Goal: Task Accomplishment & Management: Complete application form

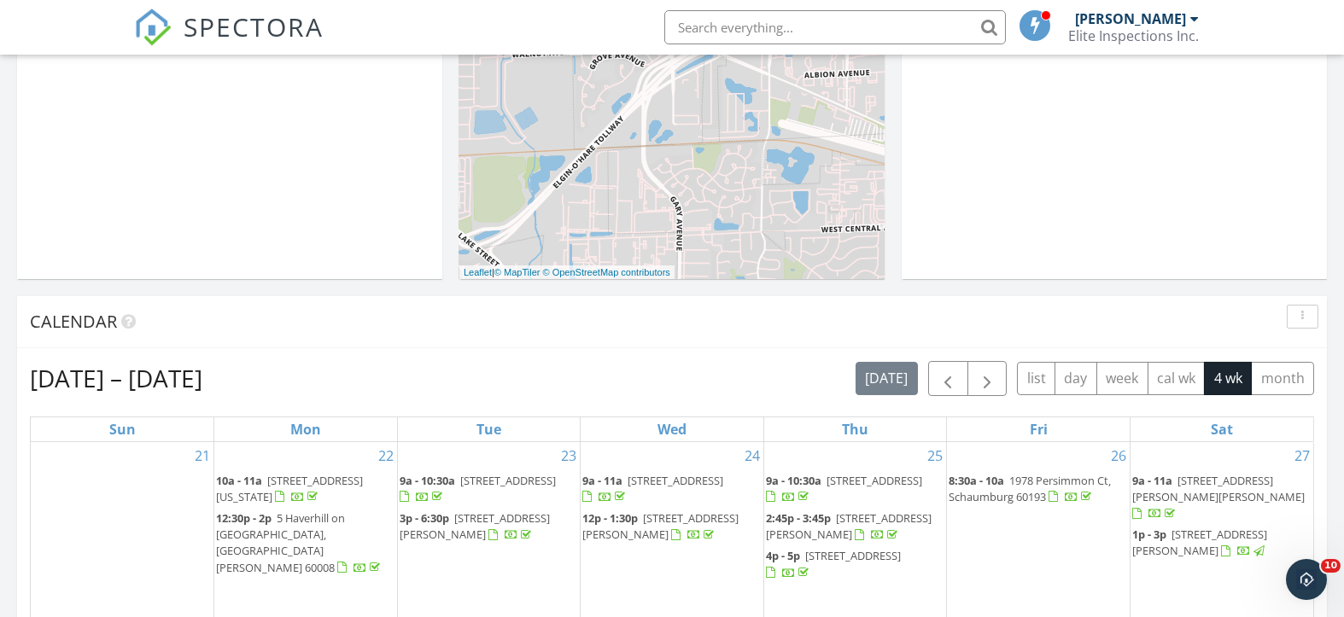
scroll to position [114, 0]
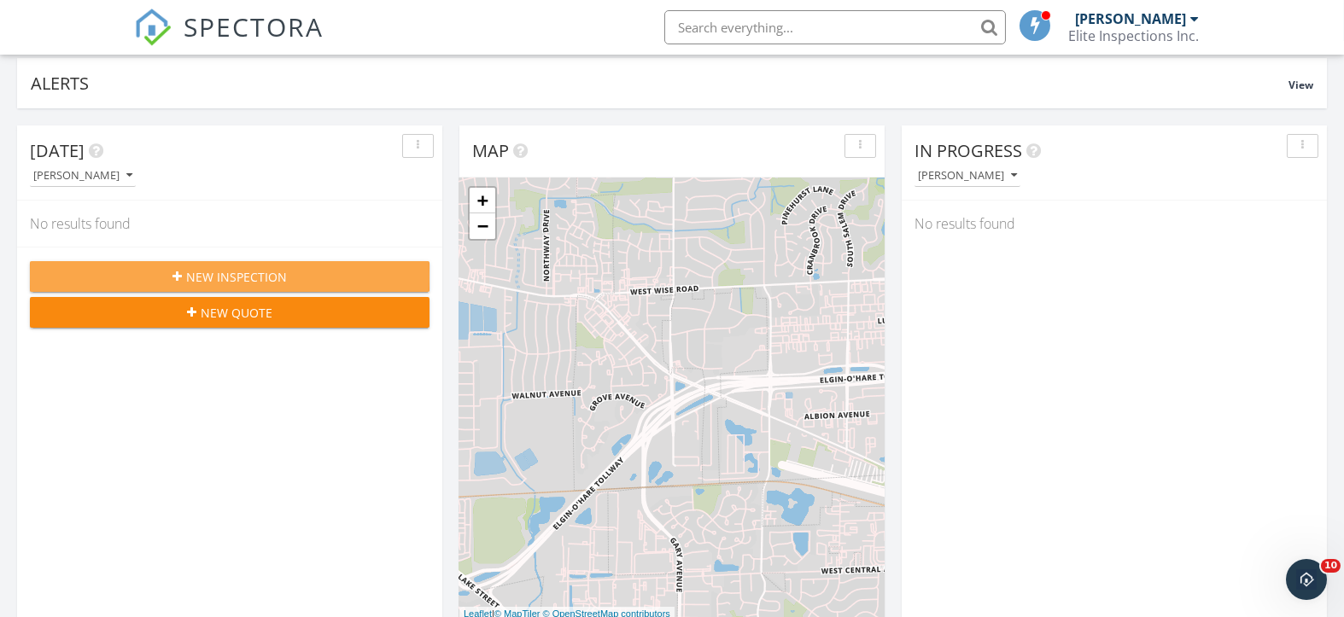
click at [277, 268] on span "New Inspection" at bounding box center [236, 277] width 101 height 18
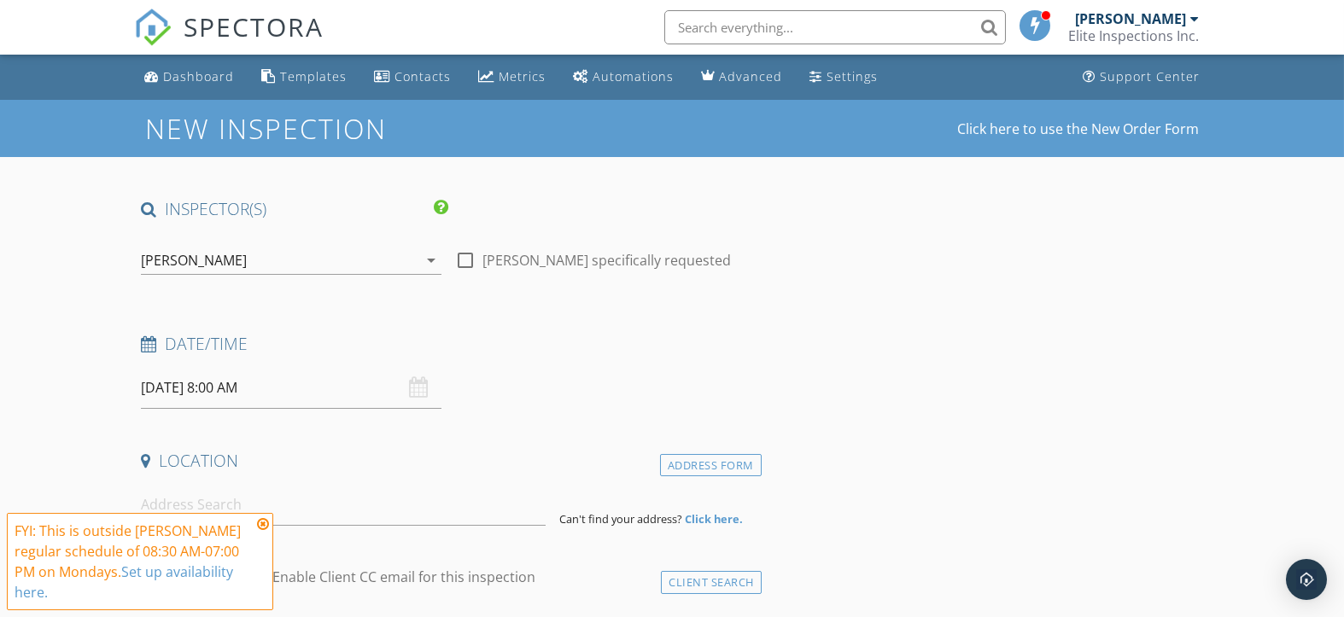
click at [316, 403] on input "09/29/2025 8:00 AM" at bounding box center [291, 388] width 300 height 42
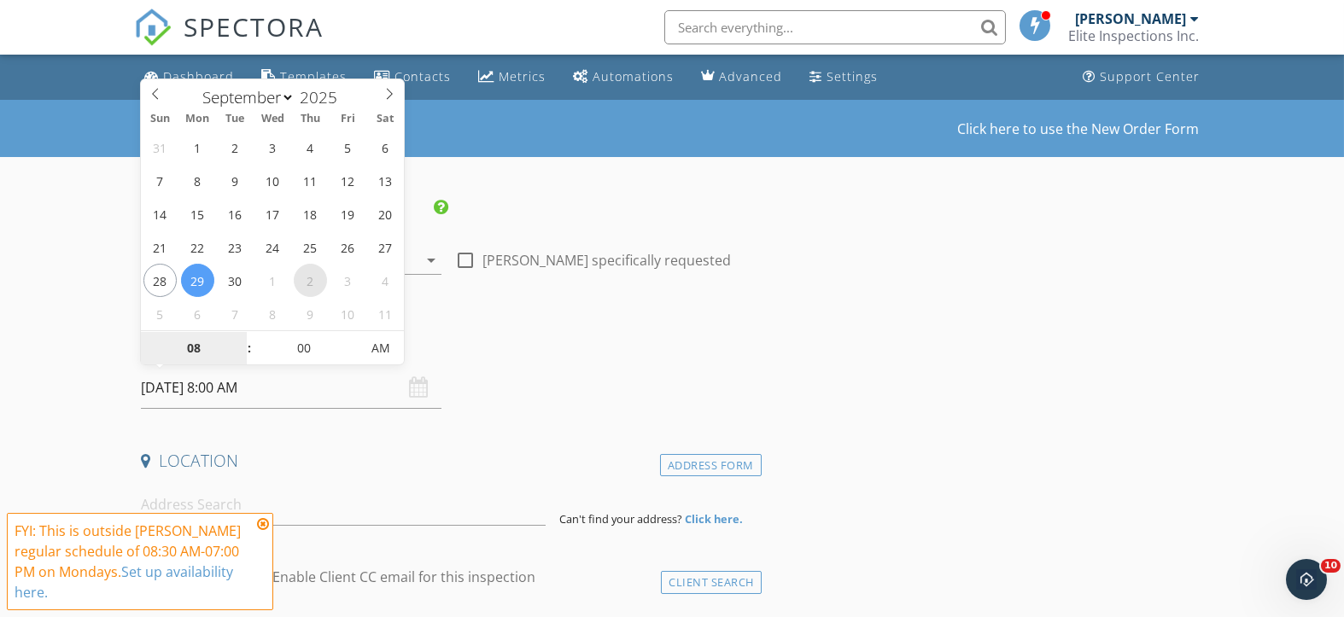
select select "9"
type input "10/02/2025 8:00 AM"
type input "09"
type input "10/02/2025 9:00 AM"
click at [238, 335] on span at bounding box center [241, 339] width 12 height 17
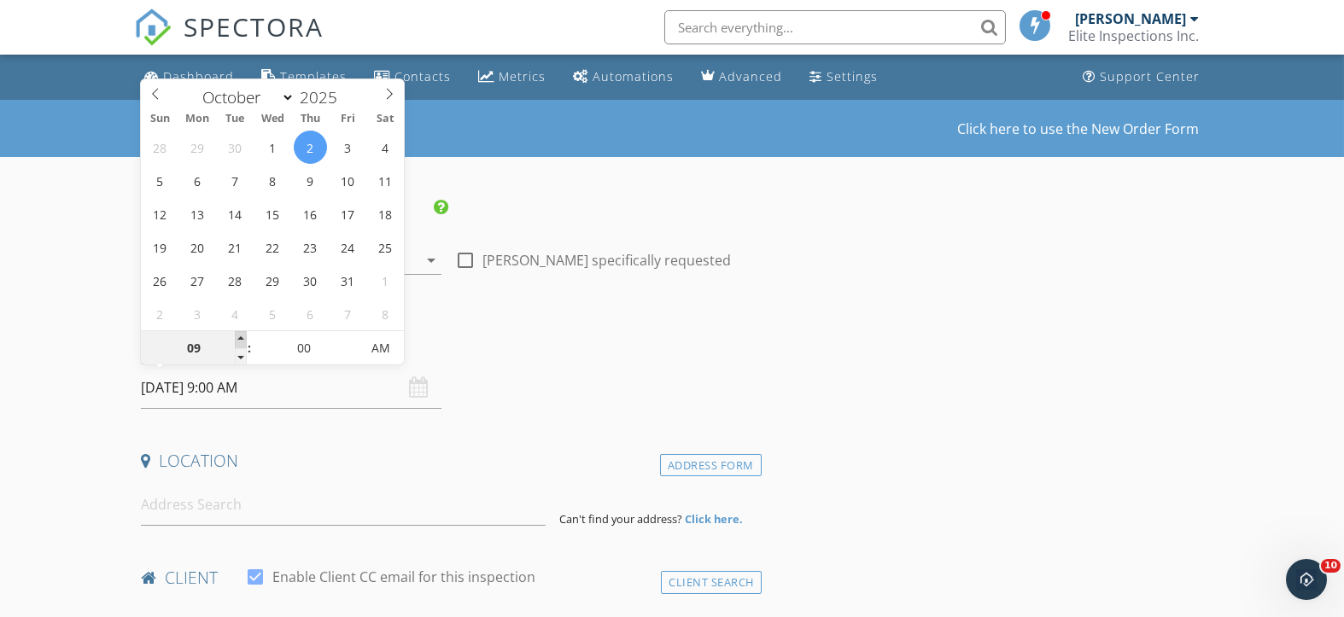
type input "10"
type input "10/02/2025 10:00 AM"
click at [238, 335] on span at bounding box center [241, 339] width 12 height 17
type input "11"
type input "10/02/2025 11:00 AM"
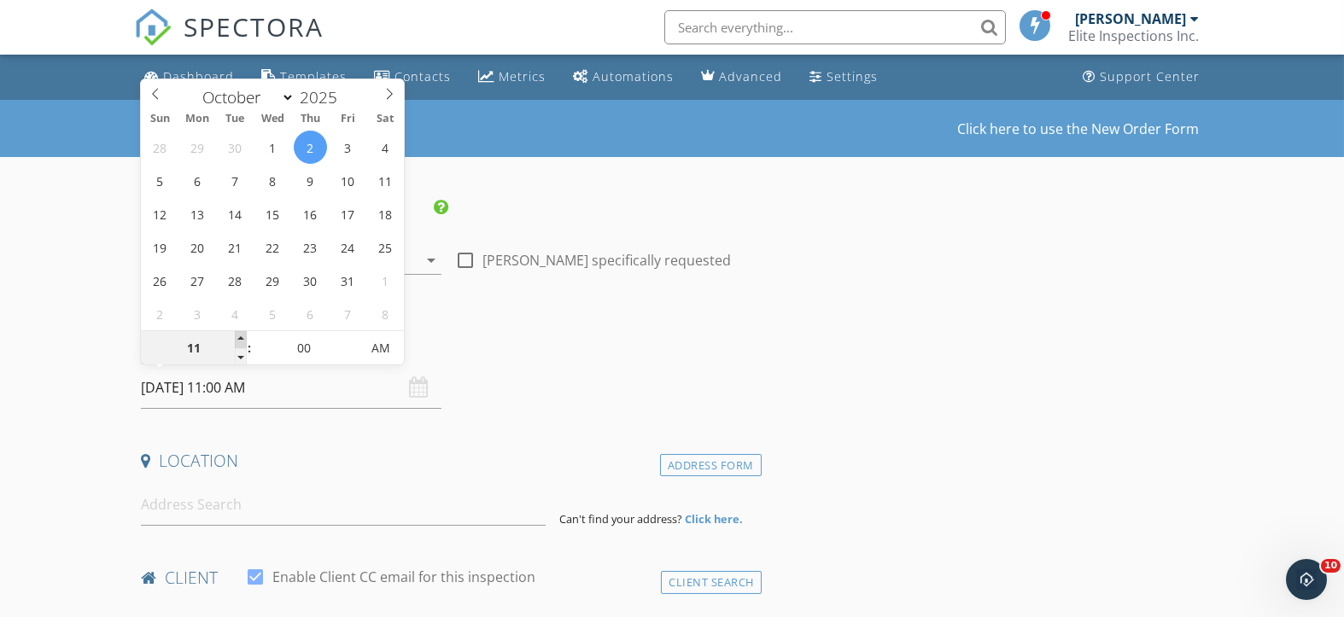
click at [238, 335] on span at bounding box center [241, 339] width 12 height 17
type input "12"
type input "10/02/2025 12:00 PM"
click at [238, 335] on span at bounding box center [241, 339] width 12 height 17
type input "01"
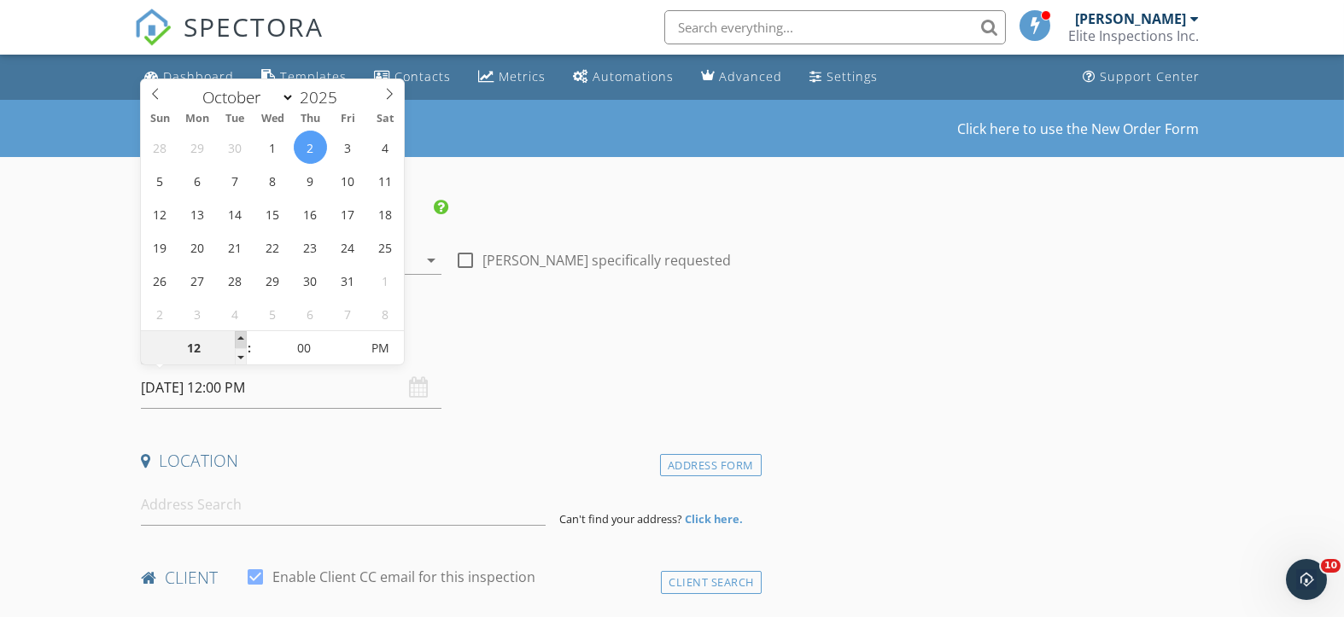
type input "10/02/2025 1:00 PM"
click at [238, 335] on span at bounding box center [241, 339] width 12 height 17
type input "02"
type input "10/02/2025 2:00 PM"
click at [238, 335] on span at bounding box center [241, 339] width 12 height 17
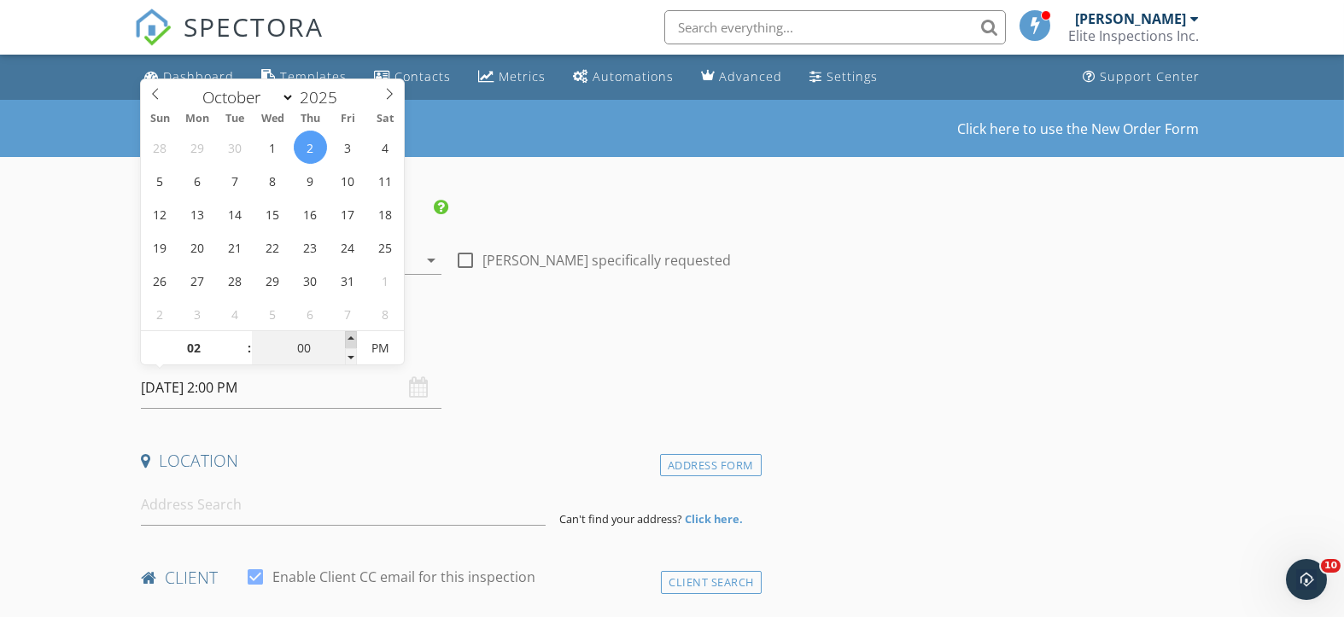
type input "05"
type input "10/02/2025 2:05 PM"
click at [353, 338] on span at bounding box center [351, 339] width 12 height 17
type input "10"
type input "10/02/2025 2:10 PM"
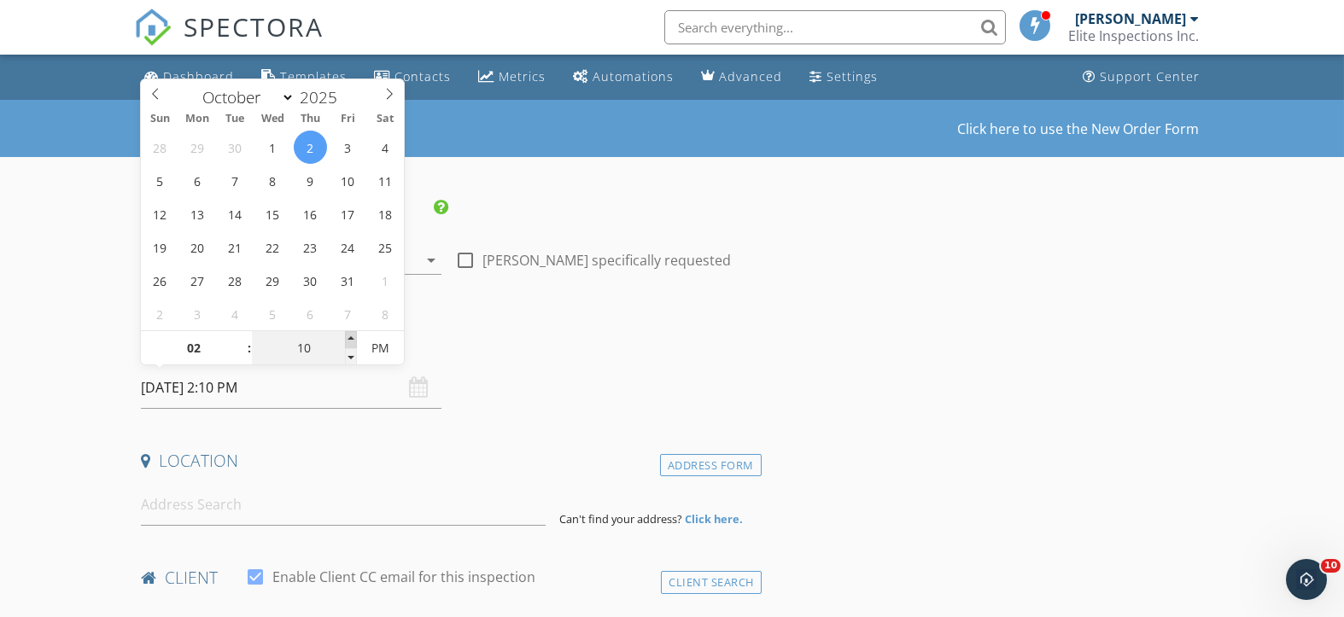
click at [353, 338] on span at bounding box center [351, 339] width 12 height 17
type input "15"
type input "10/02/2025 2:15 PM"
click at [352, 337] on span at bounding box center [351, 339] width 12 height 17
type input "20"
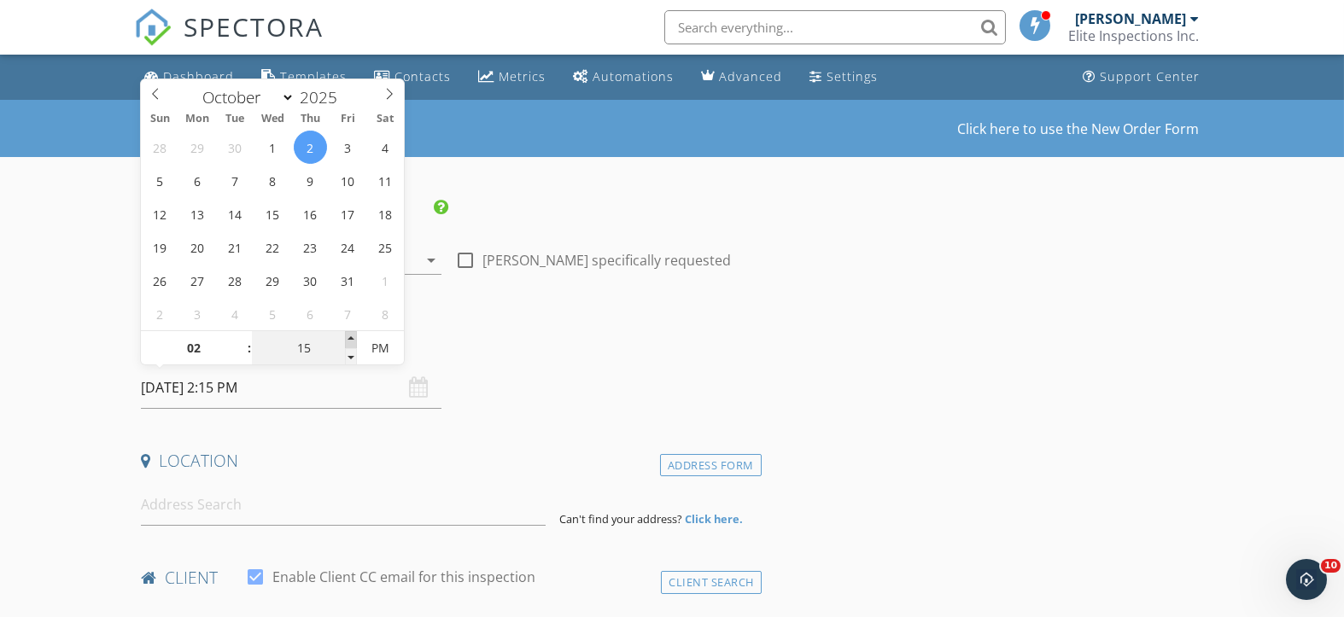
type input "10/02/2025 2:20 PM"
click at [352, 337] on span at bounding box center [351, 339] width 12 height 17
type input "25"
type input "10/02/2025 2:25 PM"
click at [352, 337] on span at bounding box center [351, 339] width 12 height 17
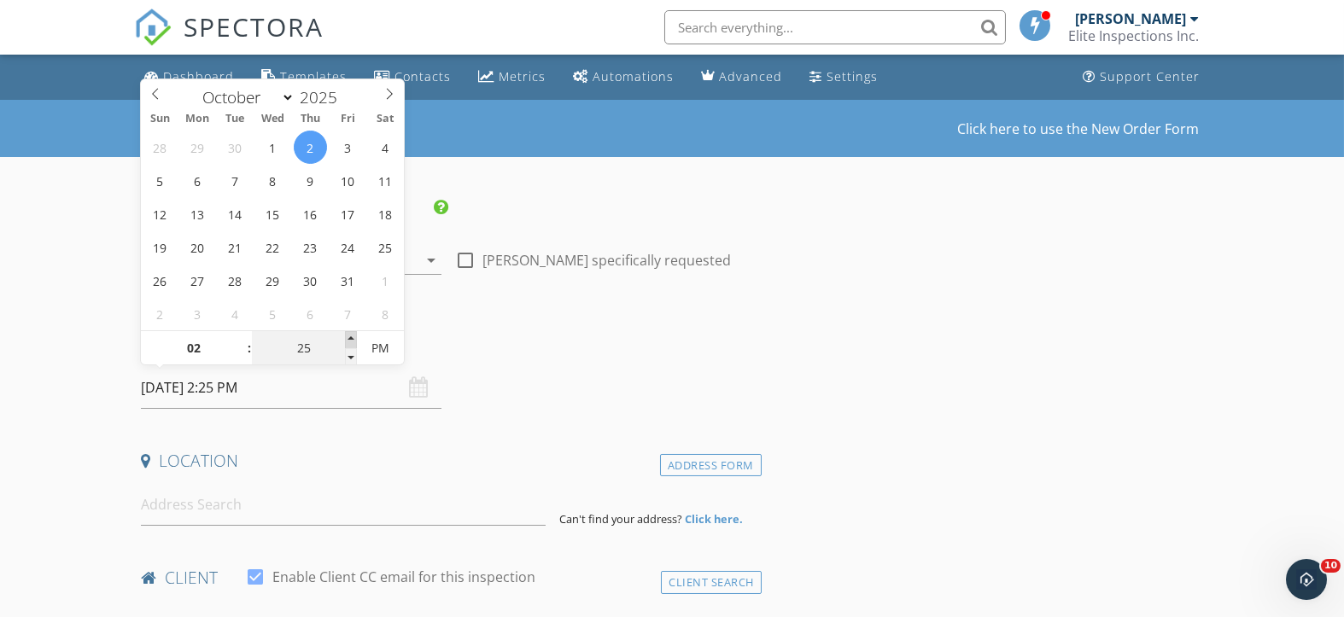
type input "30"
type input "10/02/2025 2:30 PM"
click at [352, 337] on span at bounding box center [351, 339] width 12 height 17
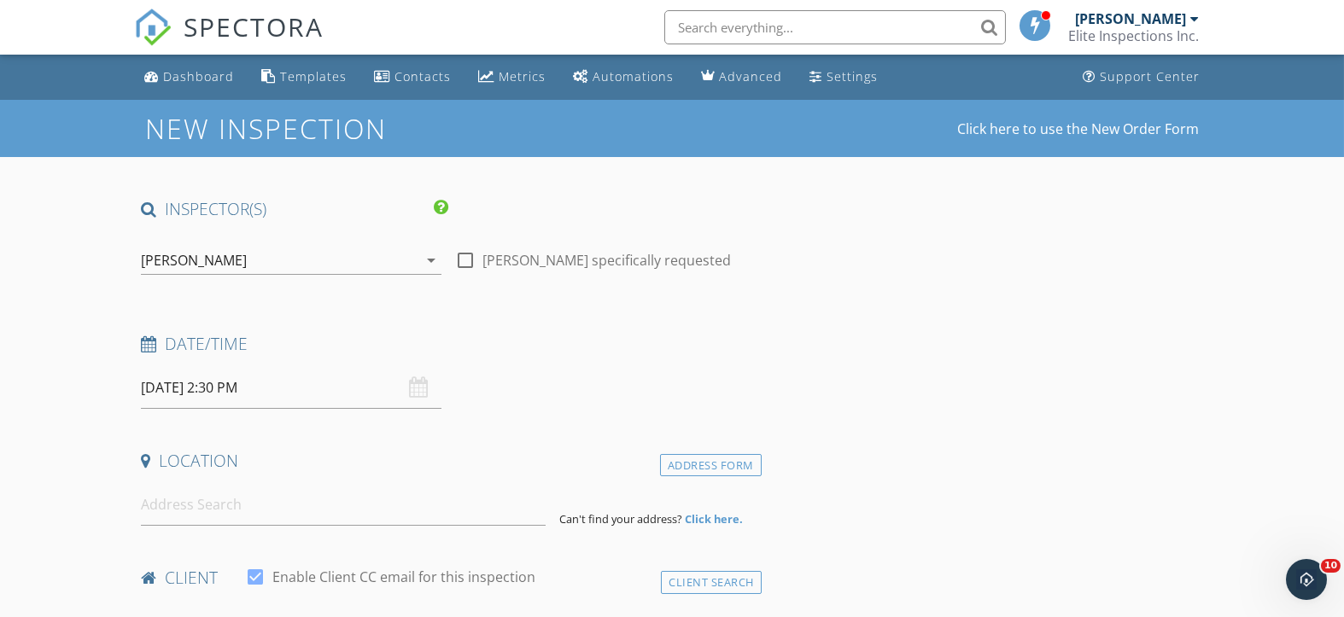
click at [545, 370] on div "Date/Time 10/02/2025 2:30 PM" at bounding box center [447, 371] width 627 height 76
click at [197, 514] on input at bounding box center [343, 505] width 405 height 42
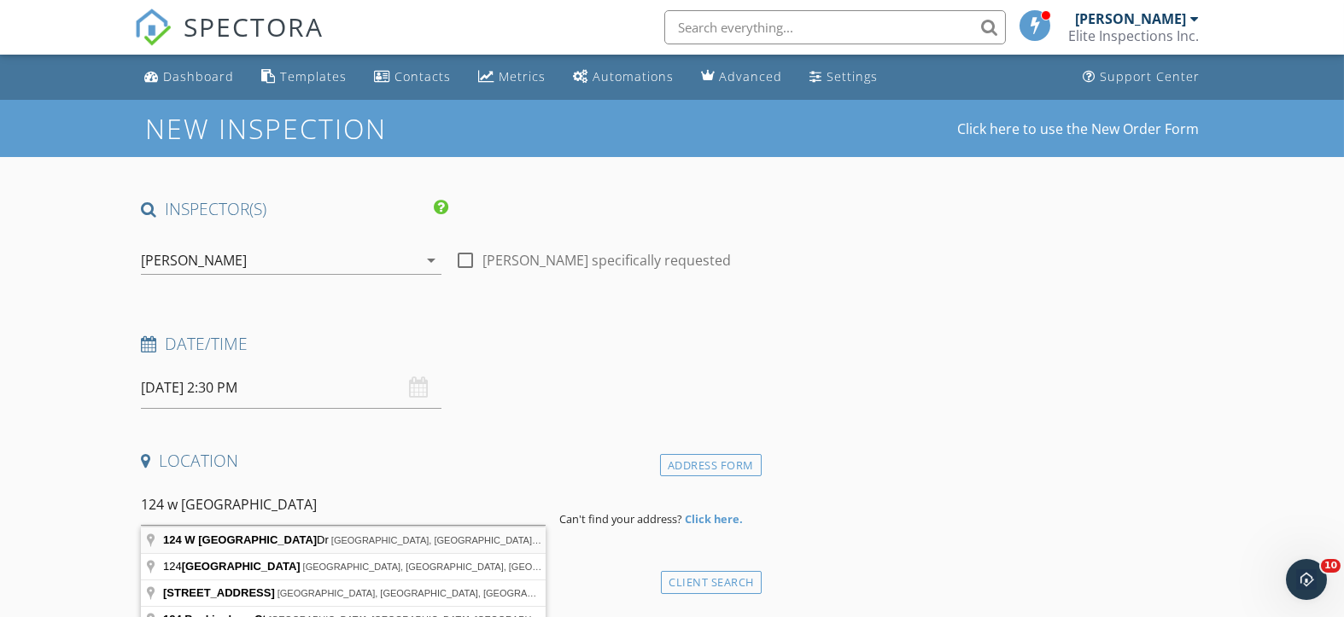
type input "124 W Buckingham Dr, Round Lake, IL, USA"
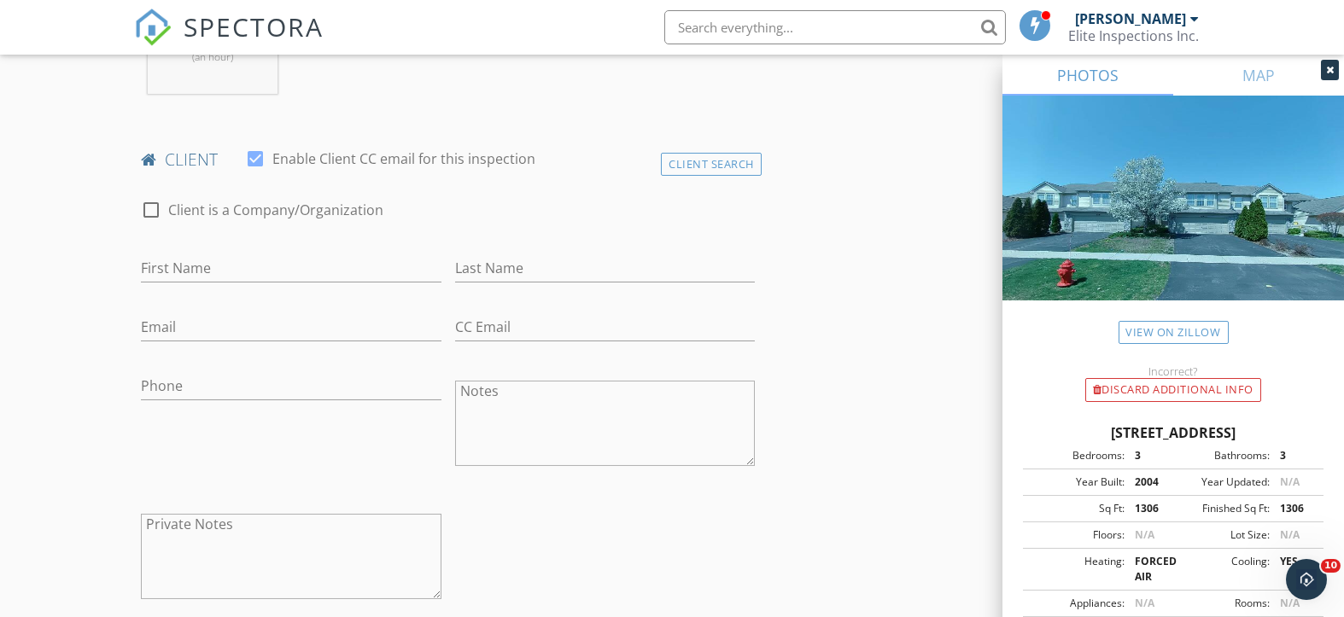
scroll to position [796, 0]
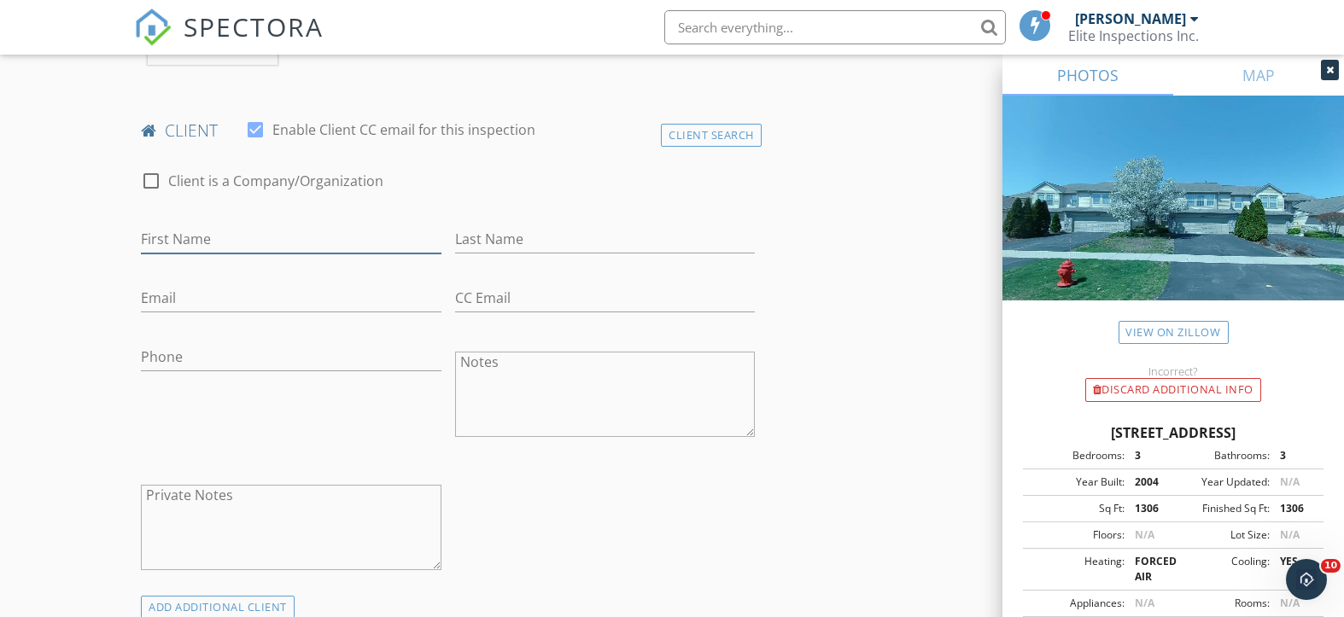
click at [209, 237] on input "First Name" at bounding box center [291, 239] width 300 height 28
drag, startPoint x: 174, startPoint y: 237, endPoint x: 161, endPoint y: 237, distance: 12.8
click at [161, 237] on input "Aleksander" at bounding box center [291, 239] width 300 height 28
click at [268, 234] on input "Alexander" at bounding box center [291, 239] width 300 height 28
type input "Alexander Andrzej"
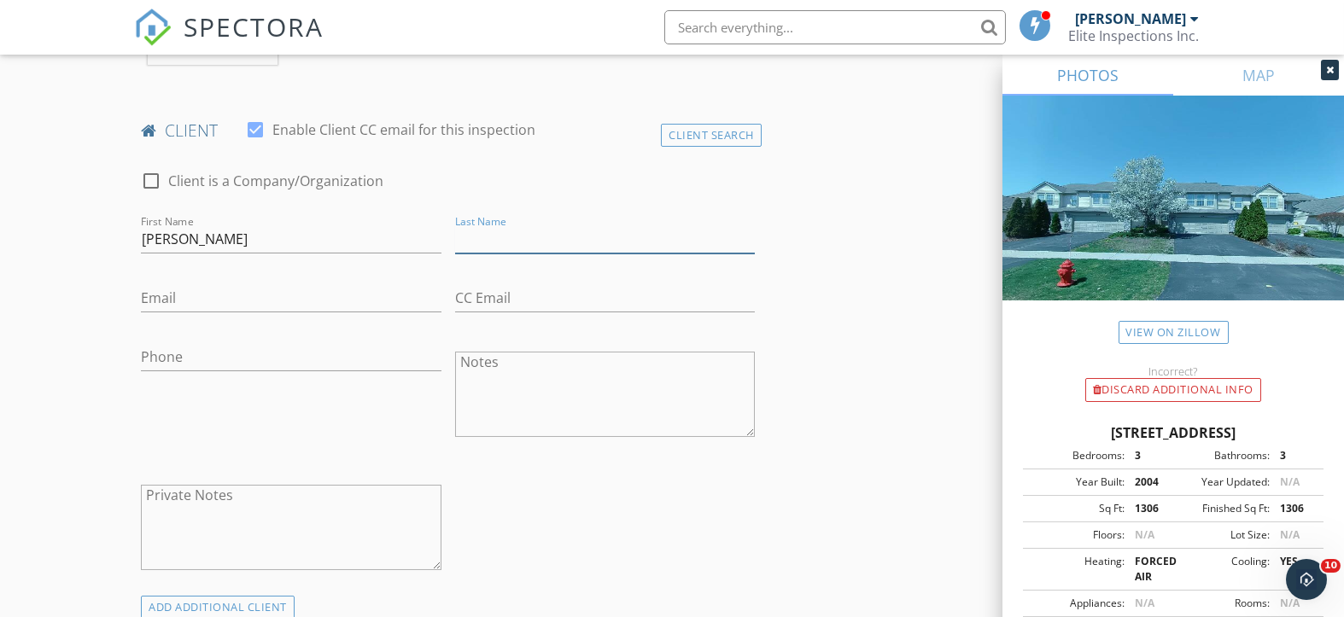
click at [511, 243] on input "Last Name" at bounding box center [605, 239] width 300 height 28
type input "Klus"
click at [201, 292] on input "Email" at bounding box center [291, 298] width 300 height 28
click at [187, 353] on input "Phone" at bounding box center [291, 357] width 300 height 28
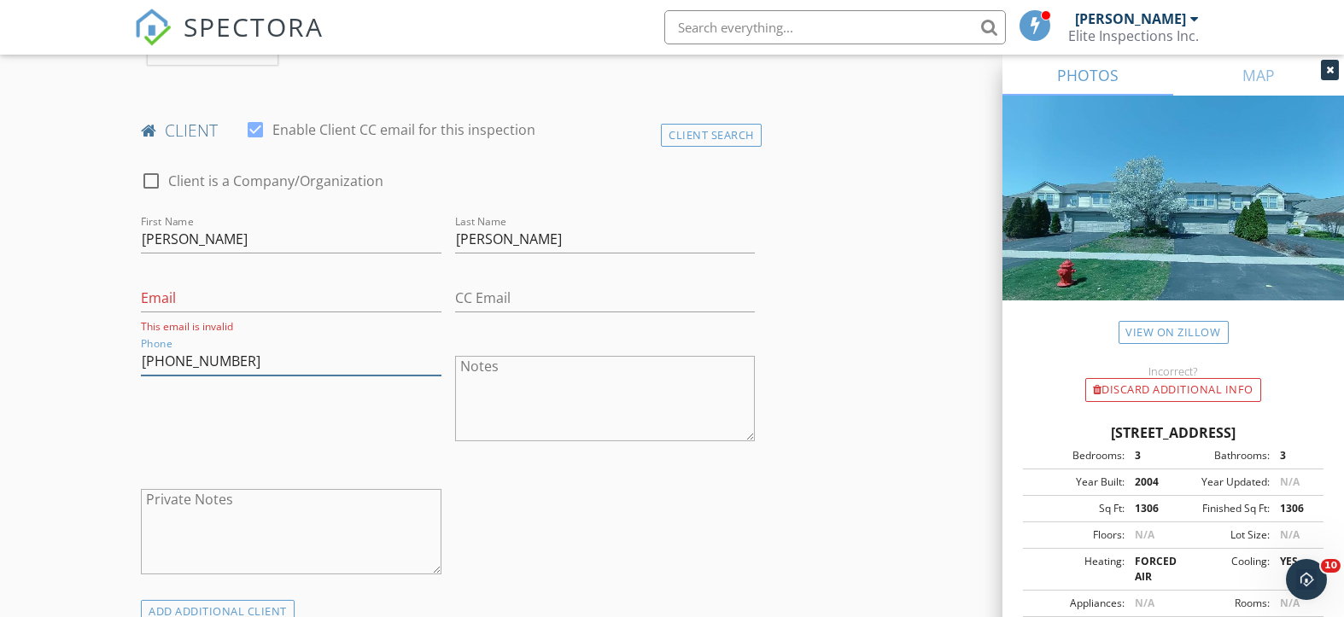
type input "847-641-1531"
click at [201, 302] on input "Email" at bounding box center [291, 298] width 300 height 28
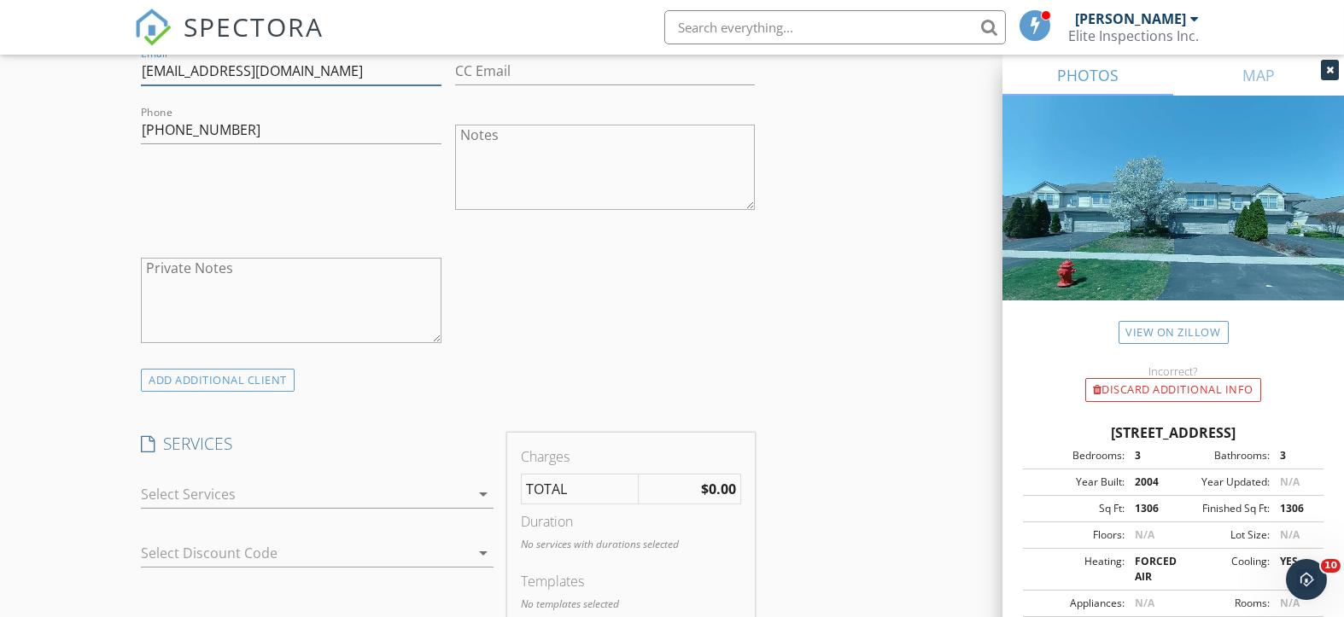
scroll to position [1251, 0]
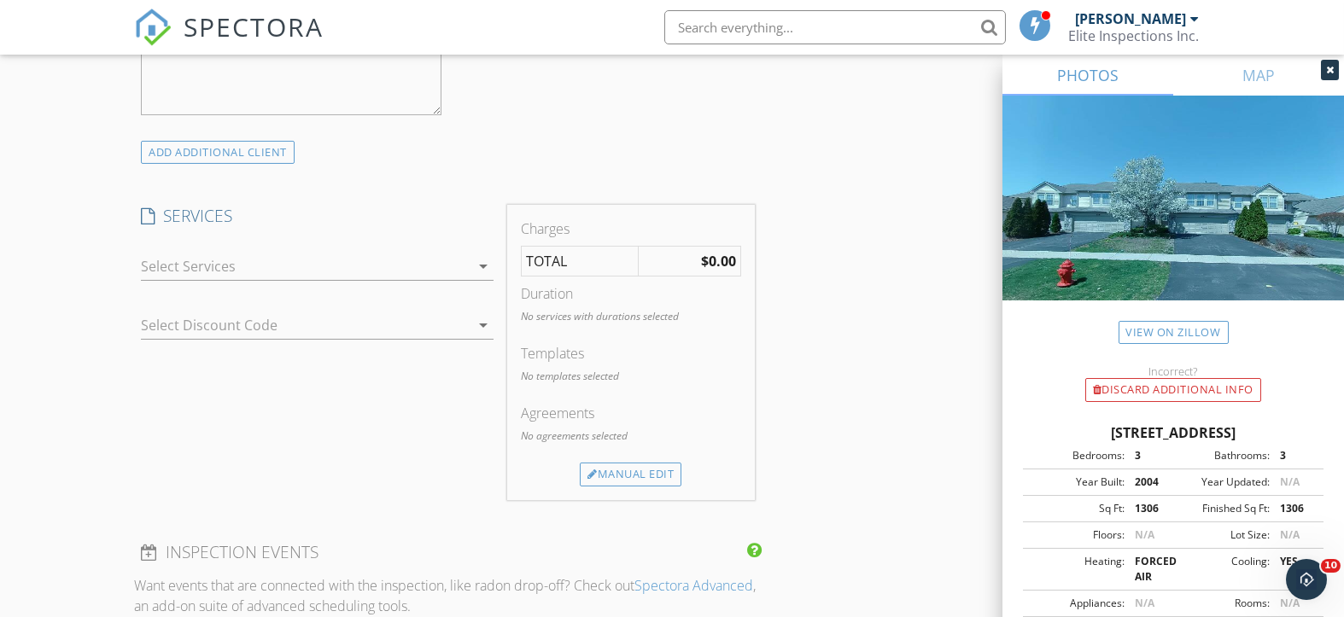
type input "aaaklus@gmail.com"
click at [481, 265] on icon "arrow_drop_down" at bounding box center [483, 266] width 20 height 20
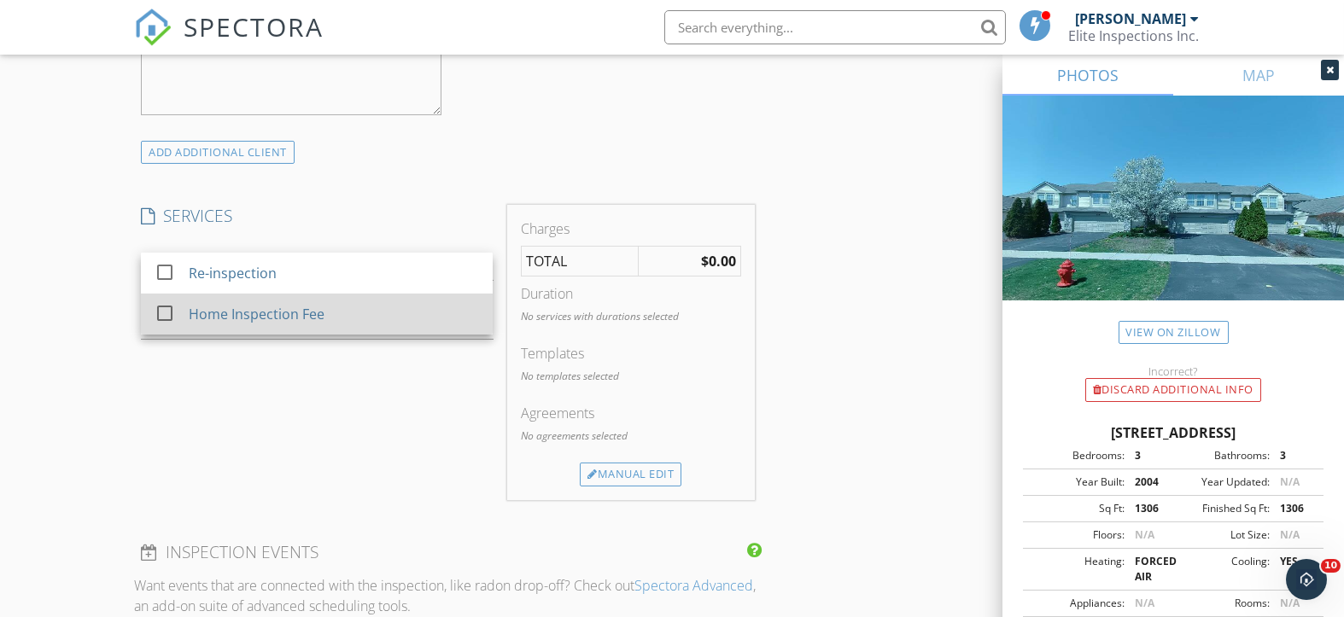
click at [166, 302] on div at bounding box center [164, 313] width 29 height 29
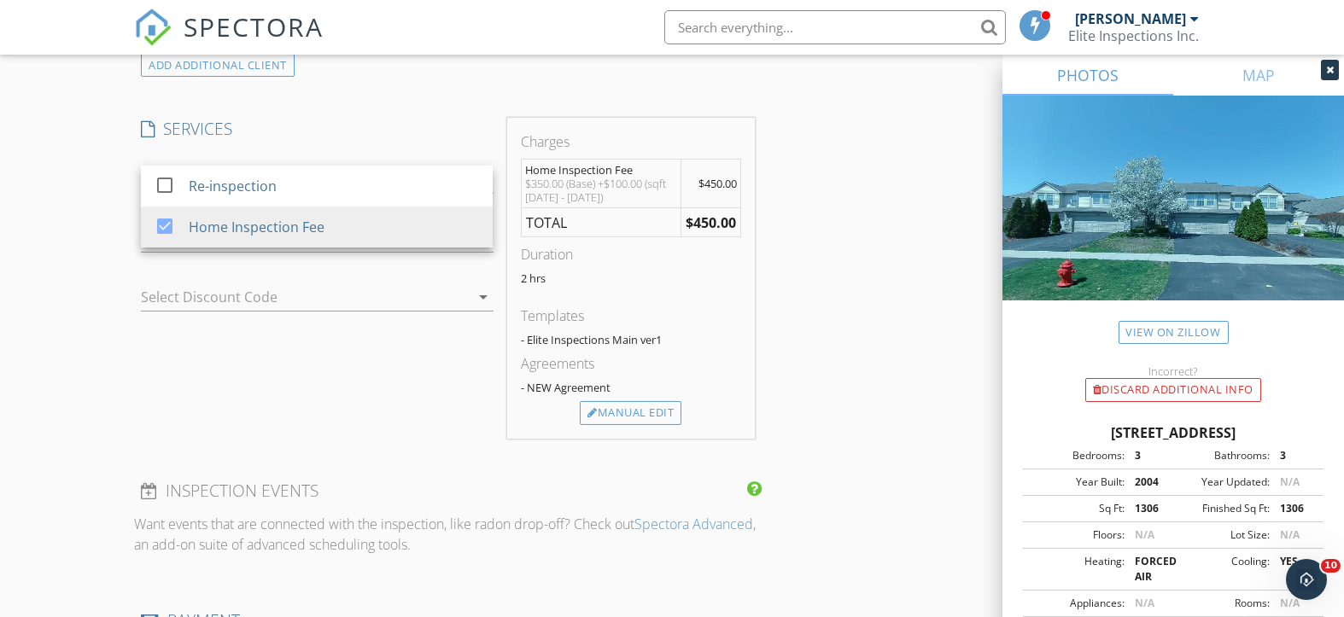
scroll to position [1479, 0]
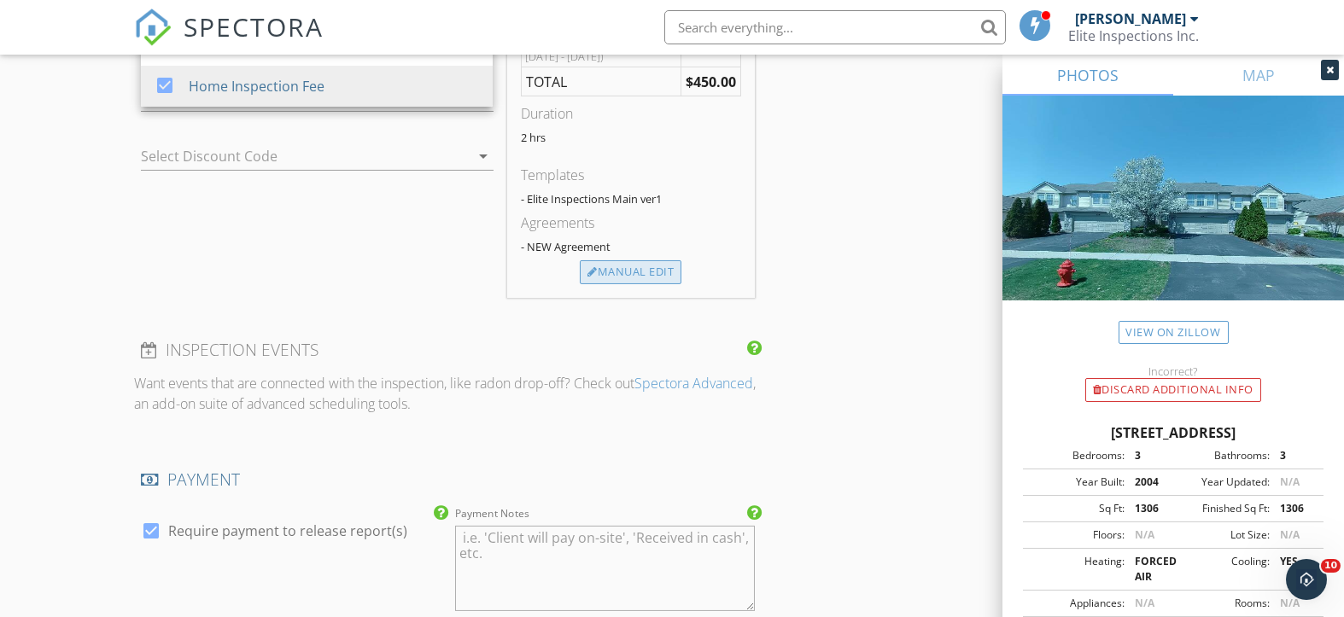
click at [642, 268] on div "Manual Edit" at bounding box center [631, 272] width 102 height 24
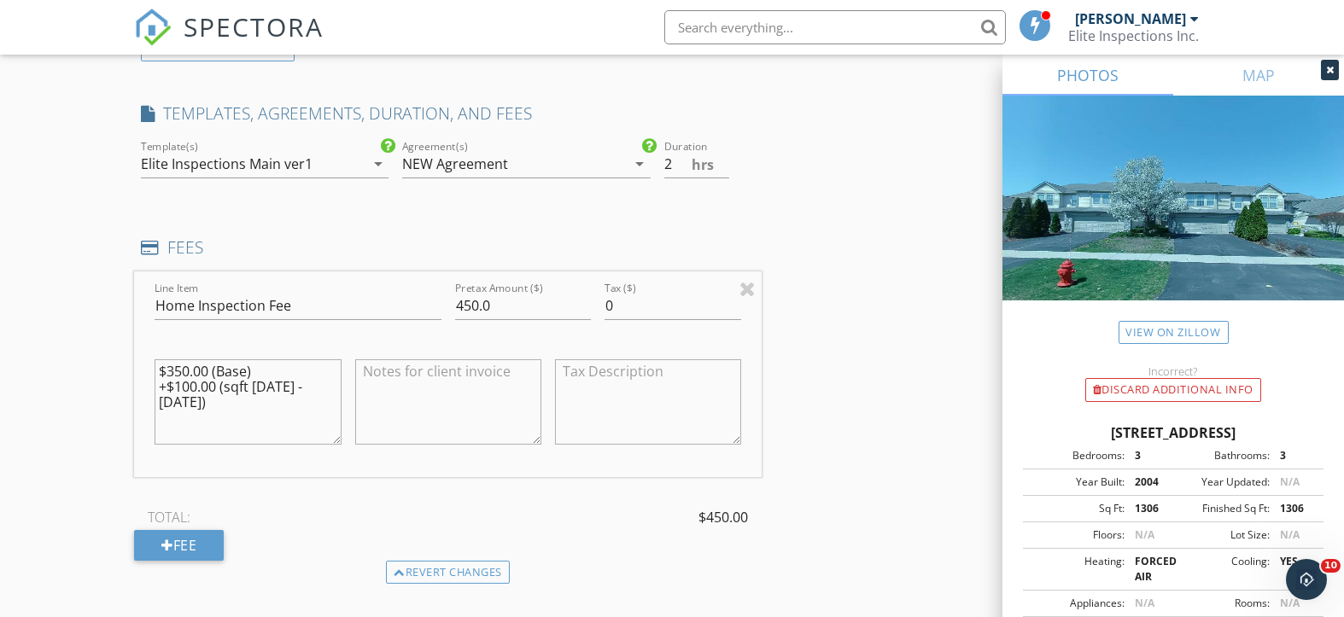
scroll to position [1251, 0]
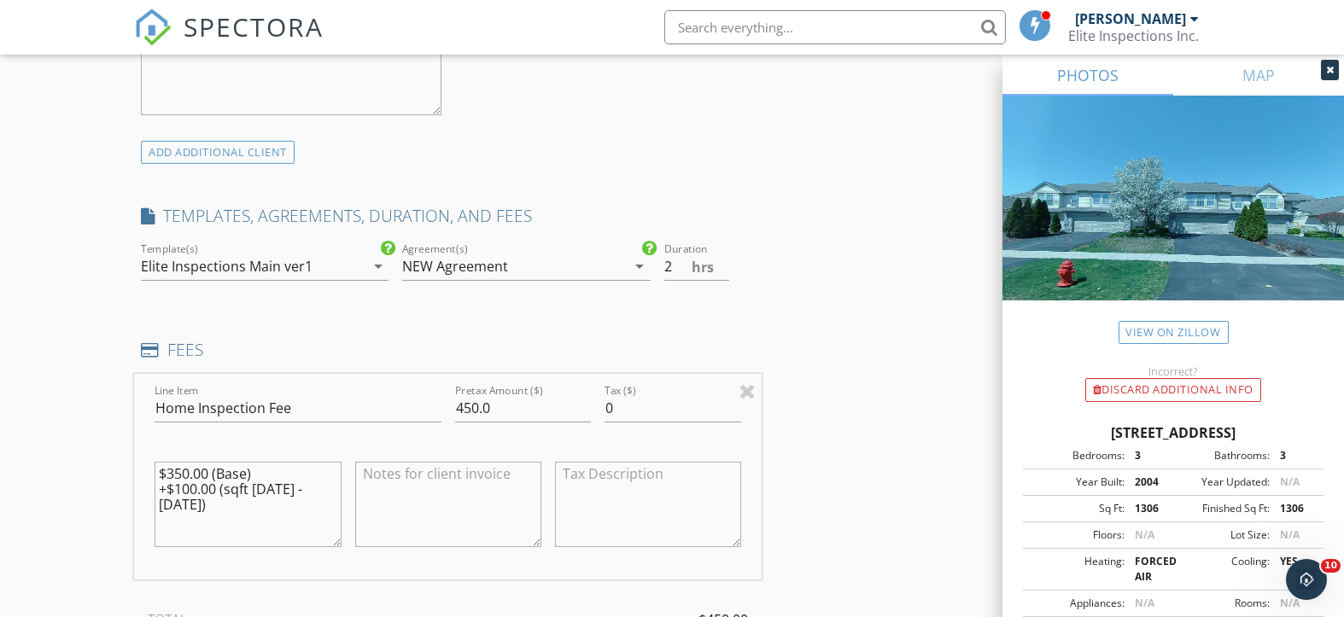
click at [714, 279] on div "Duration 2 hrs" at bounding box center [709, 275] width 90 height 45
type input "1.5"
click at [724, 272] on input "1.5" at bounding box center [696, 267] width 65 height 28
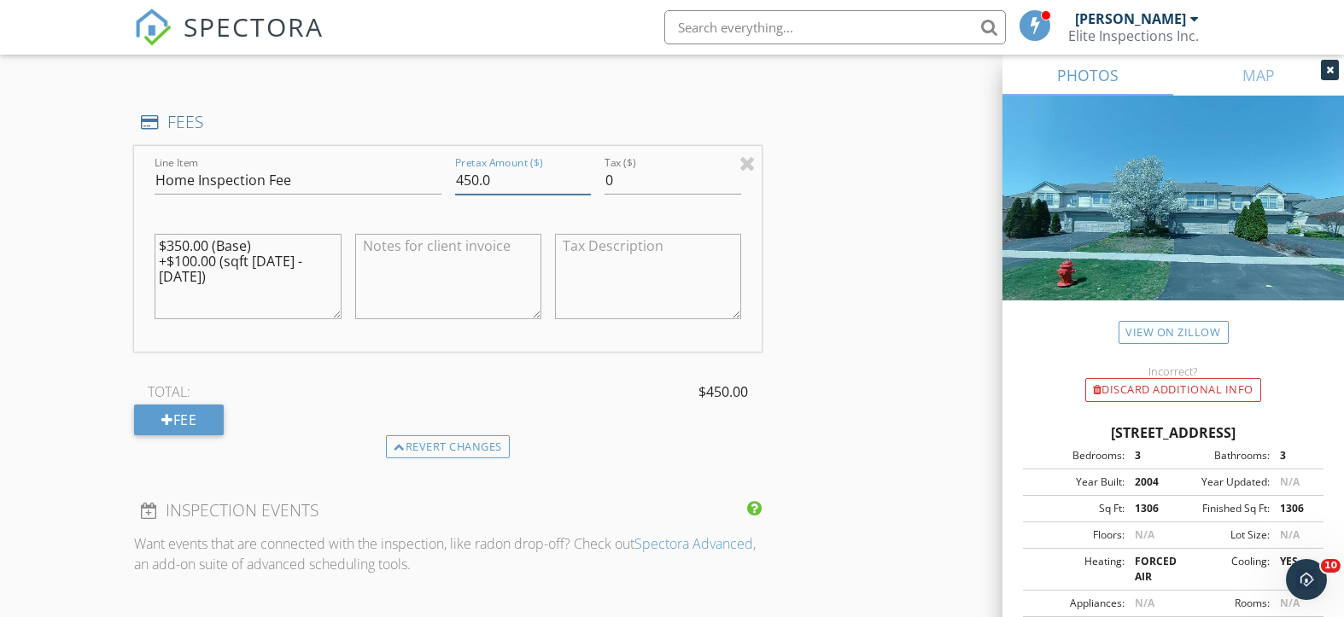
drag, startPoint x: 472, startPoint y: 178, endPoint x: 464, endPoint y: 173, distance: 10.0
click at [464, 173] on input "450.0" at bounding box center [523, 180] width 137 height 28
type input "400.0"
click at [175, 240] on textarea "$350.00 (Base) +$100.00 (sqft 1100 - 2000)" at bounding box center [248, 276] width 186 height 85
click at [176, 241] on textarea "$350.00 (Base) +$100.00 (sqft 1100 - 2000)" at bounding box center [248, 276] width 186 height 85
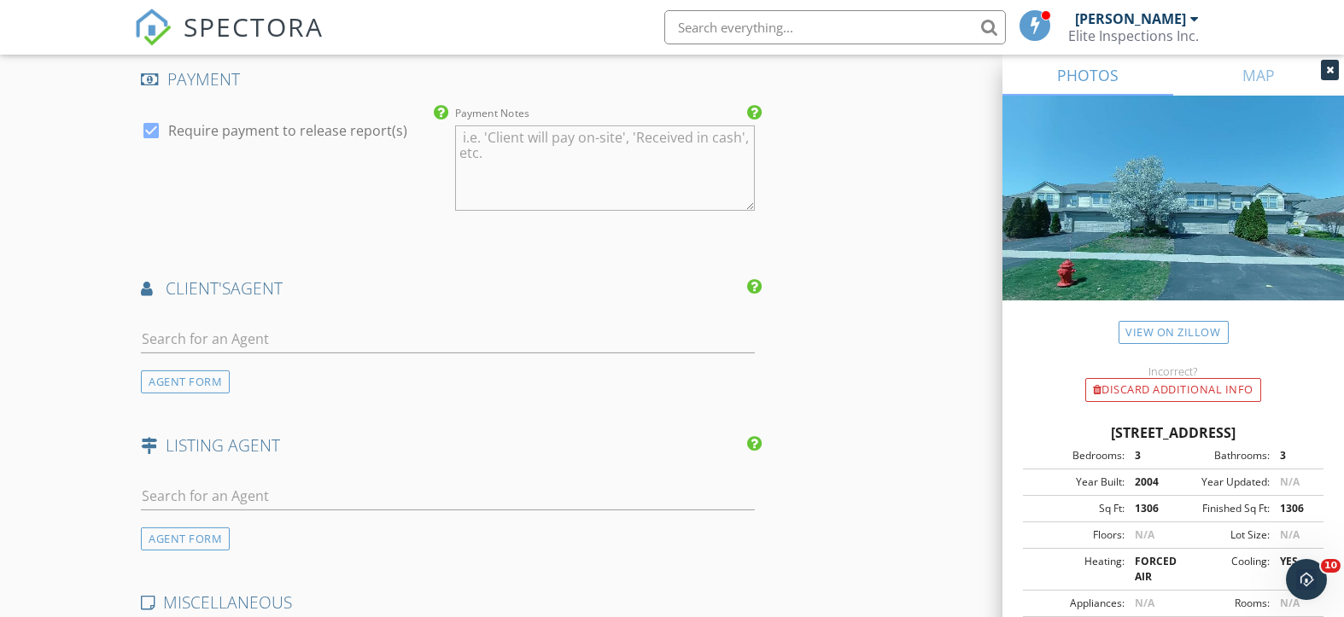
scroll to position [2048, 0]
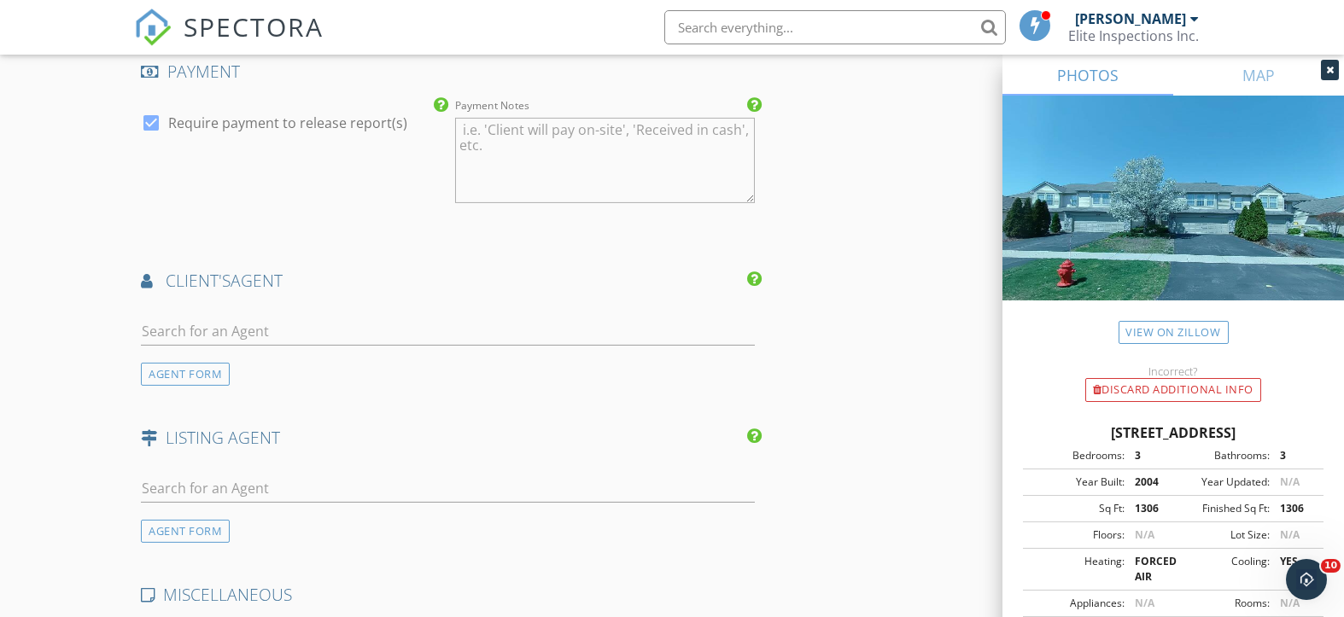
type textarea "$300.00 (Base) +$100.00 (sqft 1100 - 2000)"
click at [298, 328] on input "text" at bounding box center [448, 332] width 614 height 28
type input "zaj"
click at [311, 364] on div "Gregory Zajdel" at bounding box center [252, 362] width 124 height 20
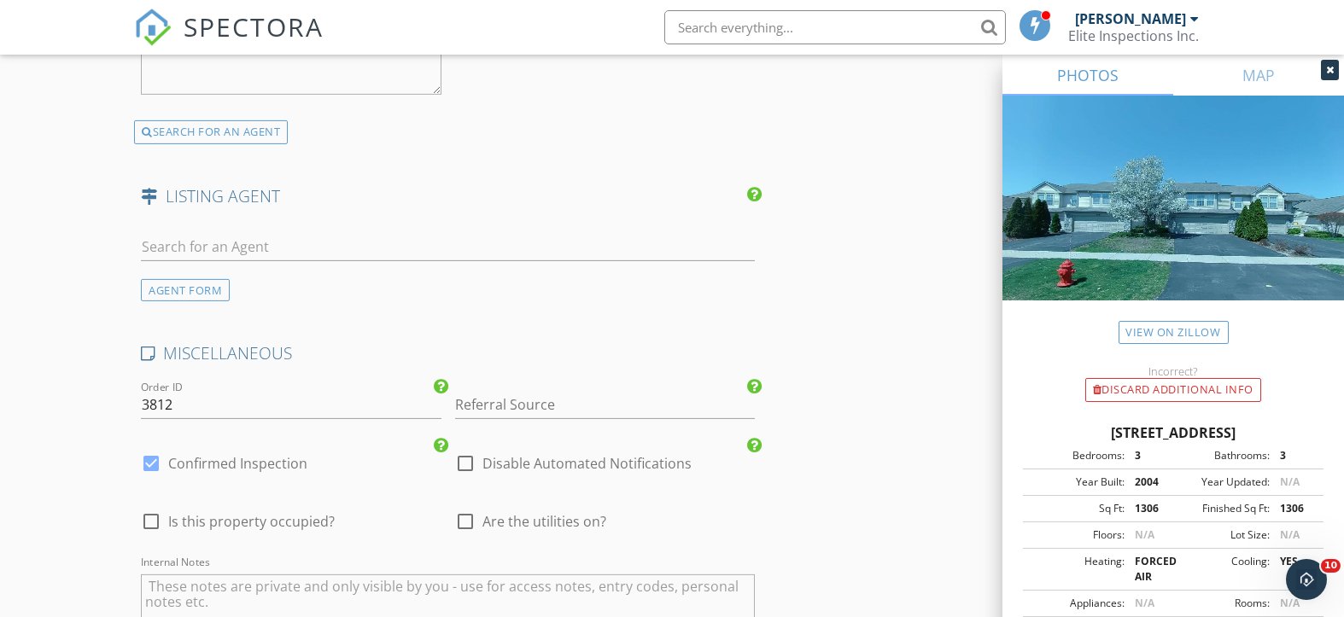
scroll to position [2731, 0]
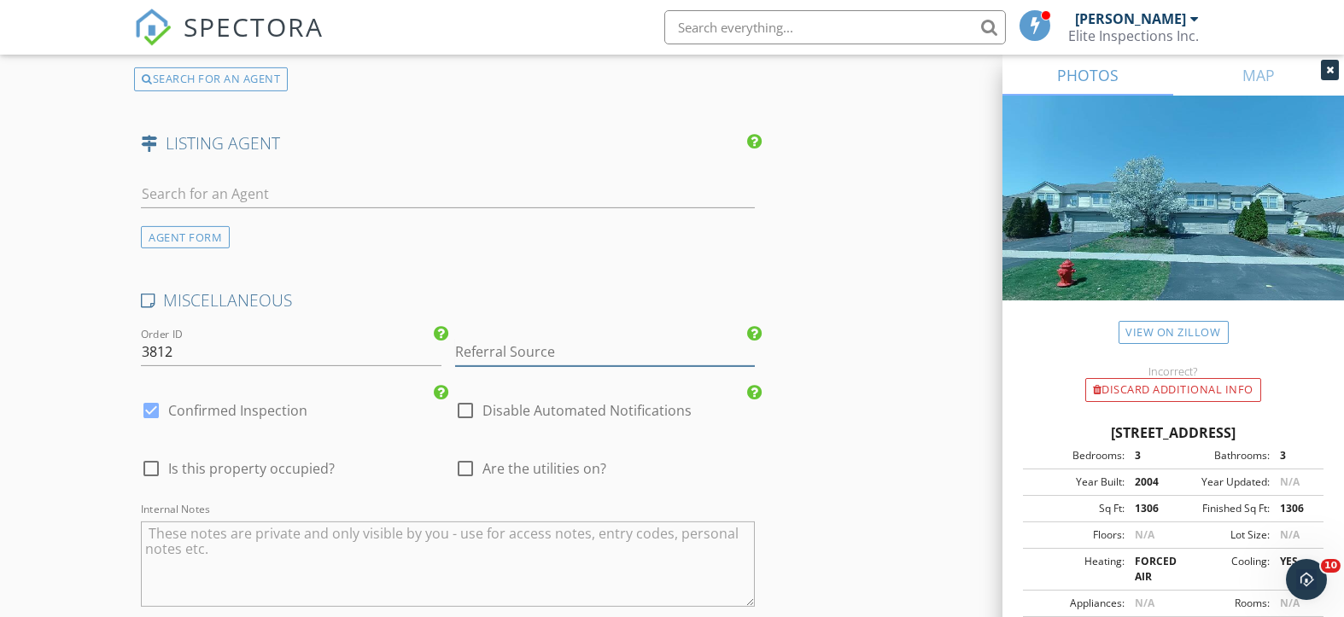
click at [577, 353] on input "Referral Source" at bounding box center [605, 352] width 300 height 28
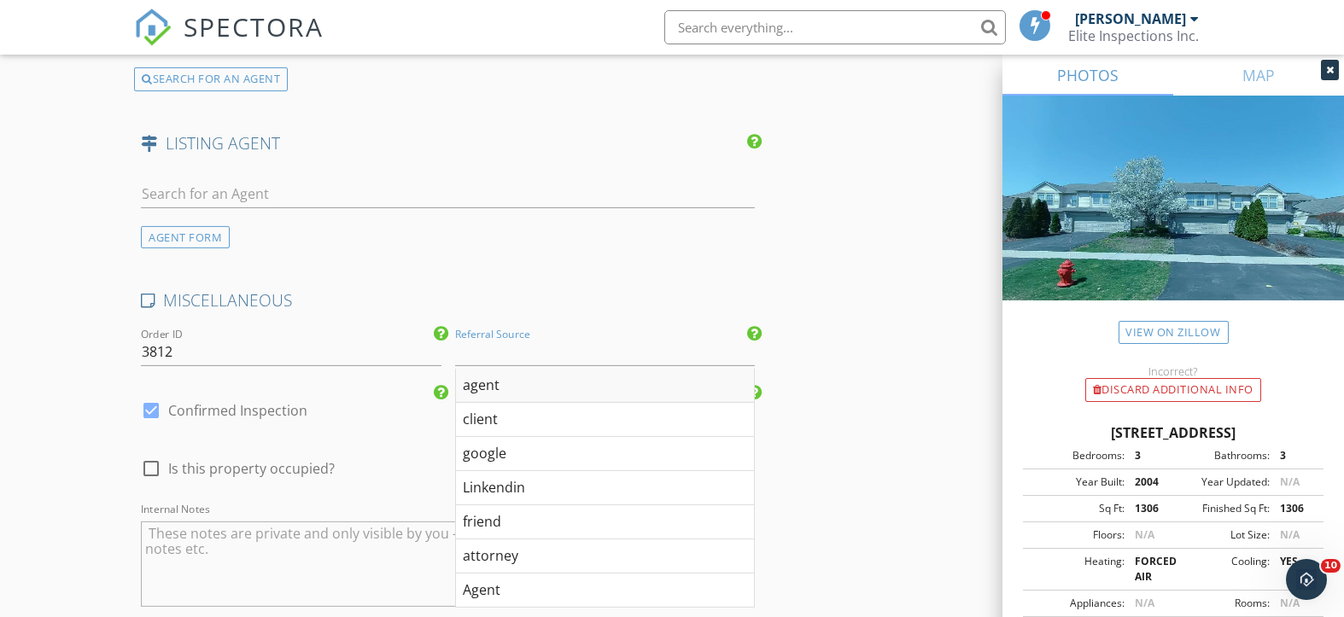
click at [529, 382] on div "agent" at bounding box center [605, 386] width 298 height 34
type input "agent"
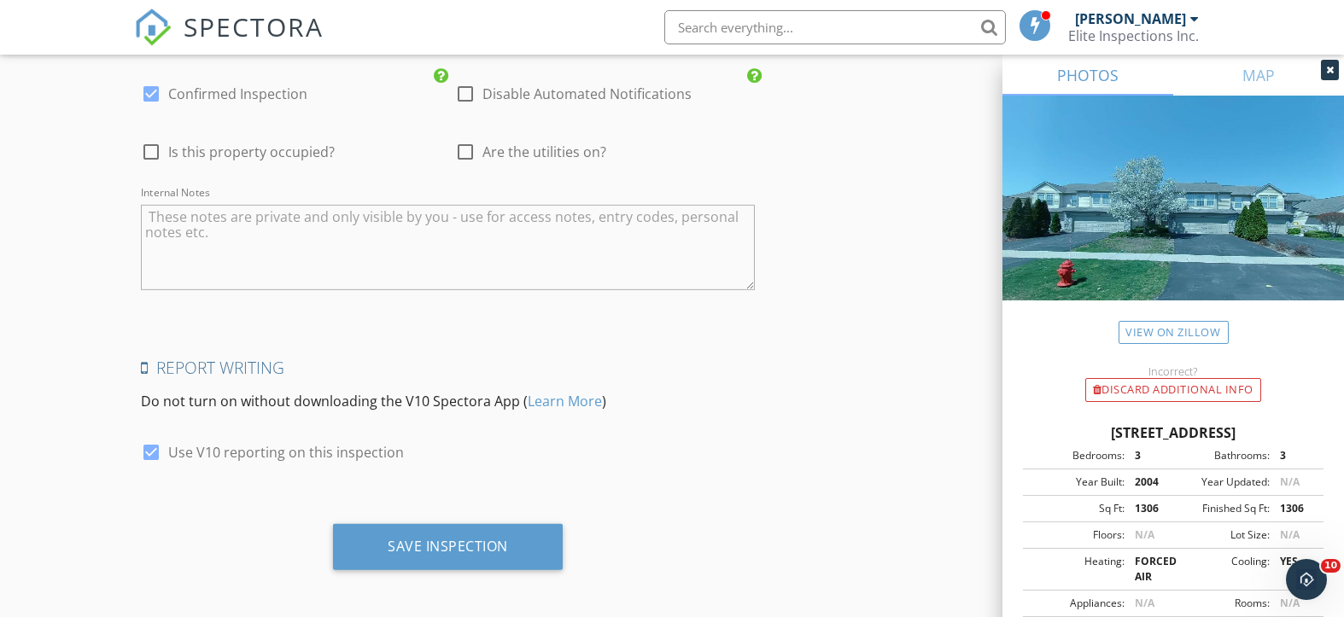
scroll to position [3050, 0]
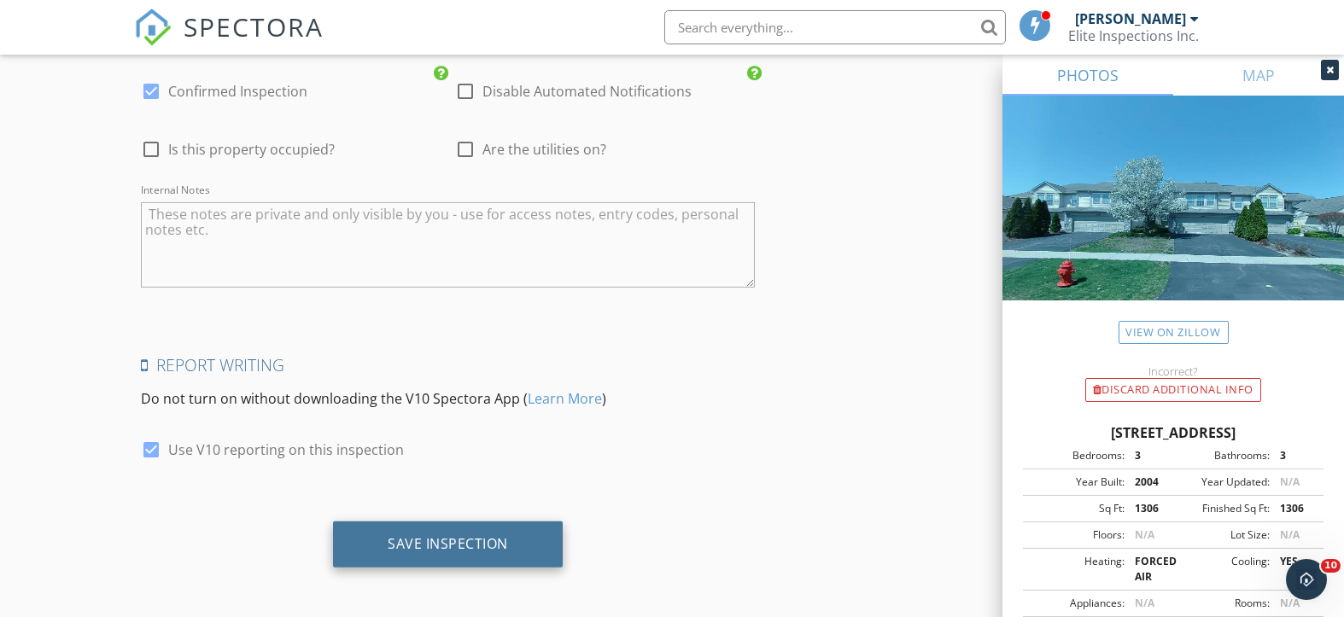
click at [440, 537] on div "Save Inspection" at bounding box center [448, 543] width 120 height 17
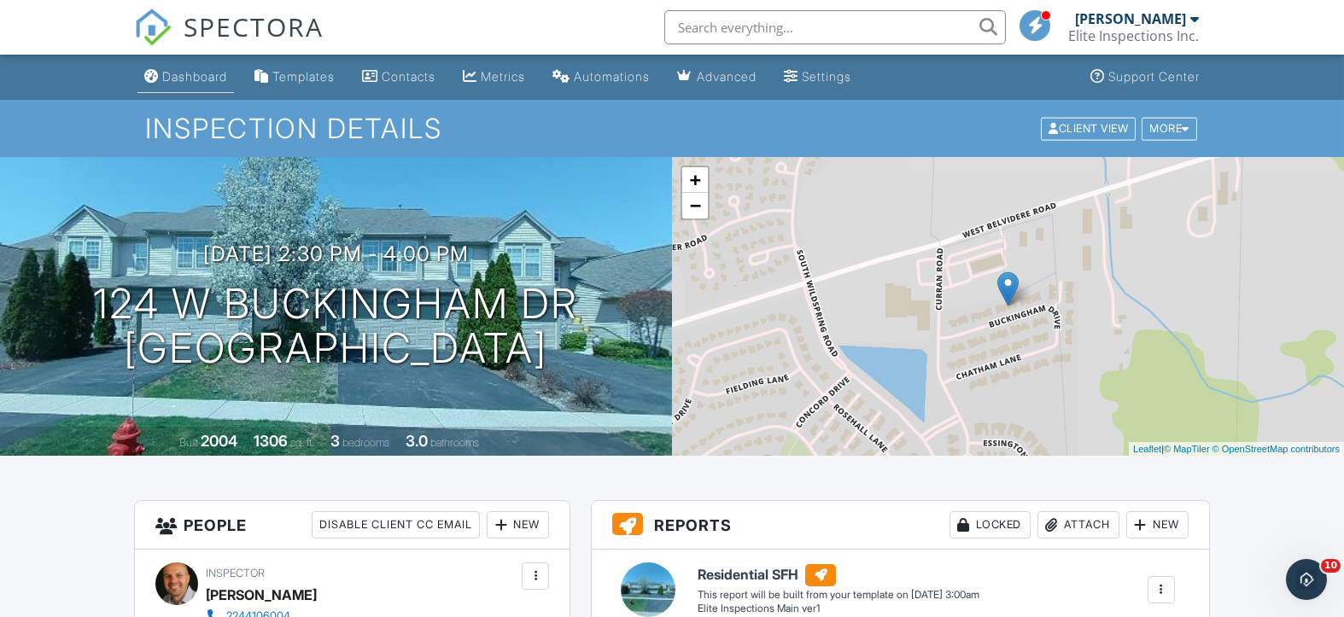
click at [188, 78] on div "Dashboard" at bounding box center [194, 76] width 65 height 15
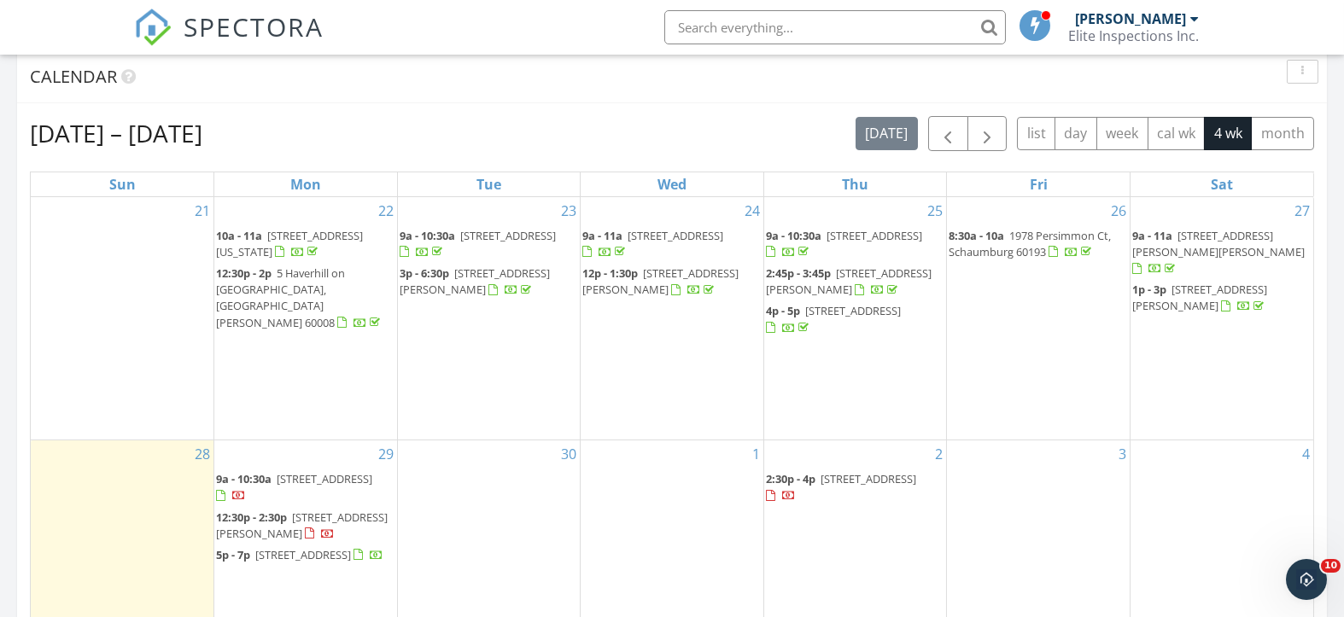
scroll to position [682, 0]
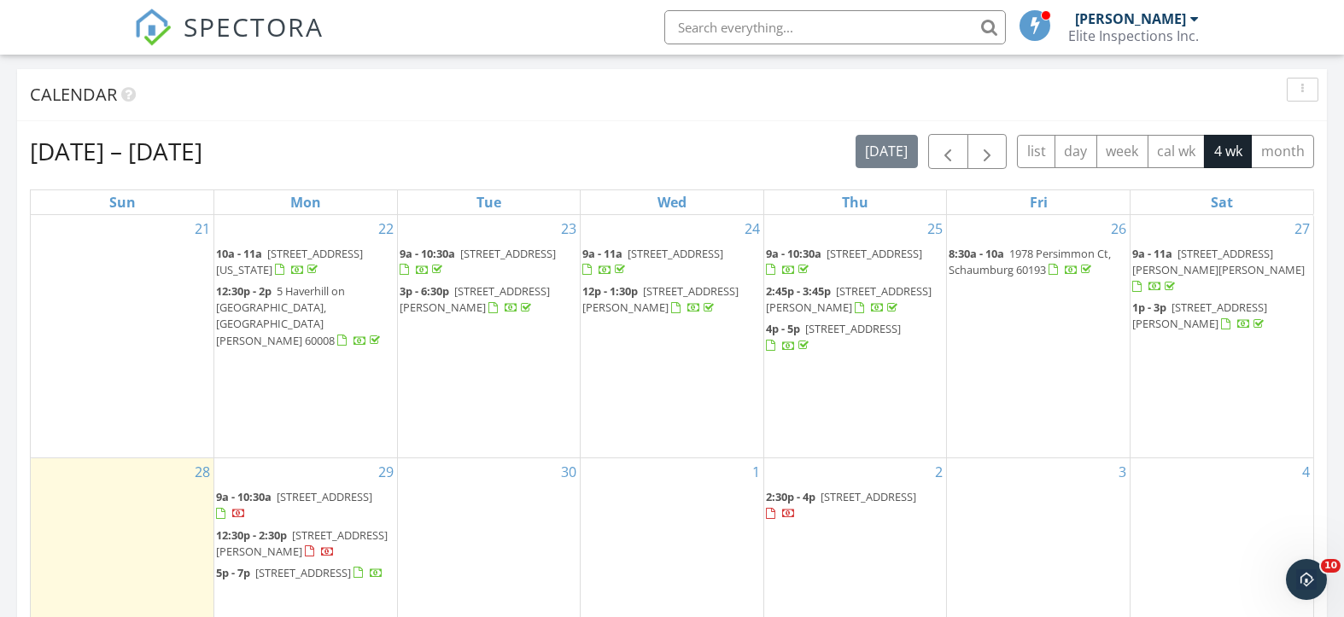
click at [617, 295] on span "12p - 1:30p" at bounding box center [609, 290] width 55 height 15
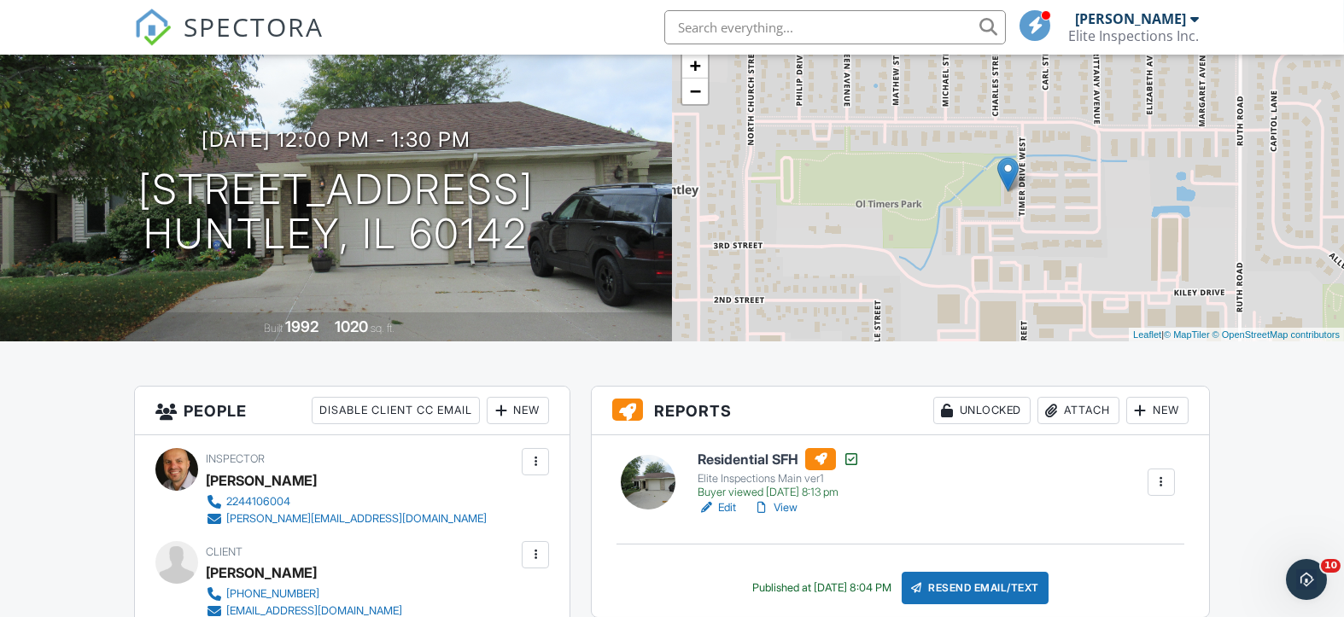
scroll to position [227, 0]
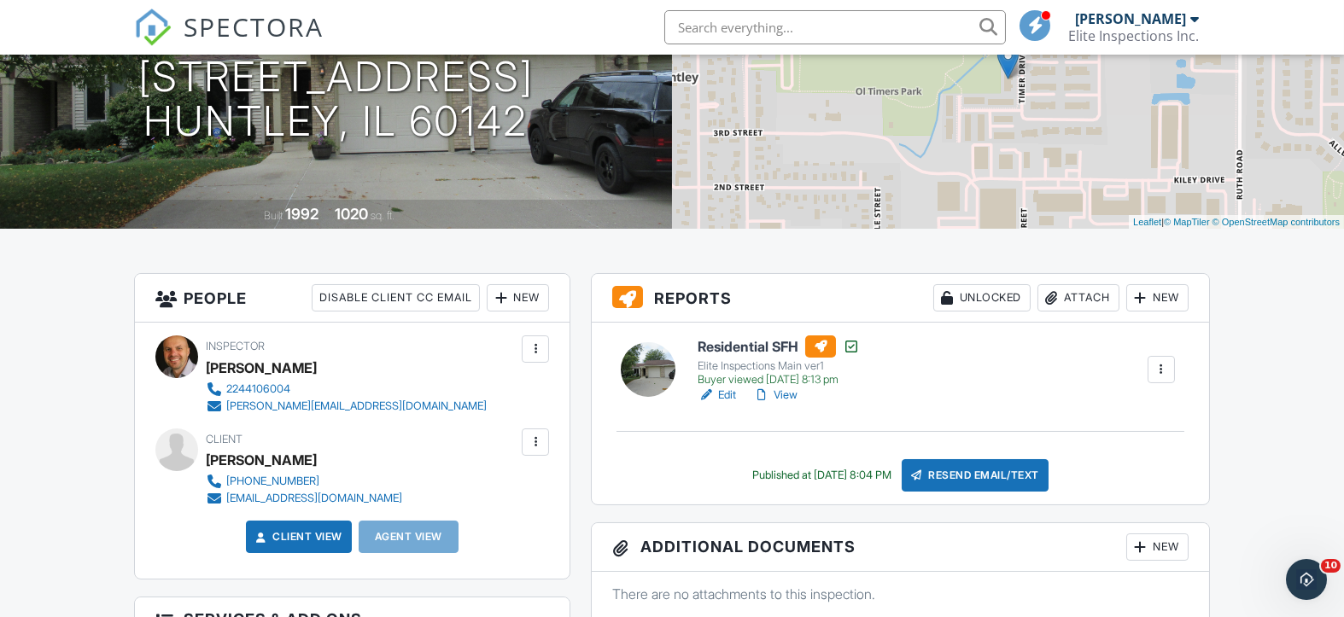
click at [790, 391] on link "View" at bounding box center [775, 395] width 44 height 17
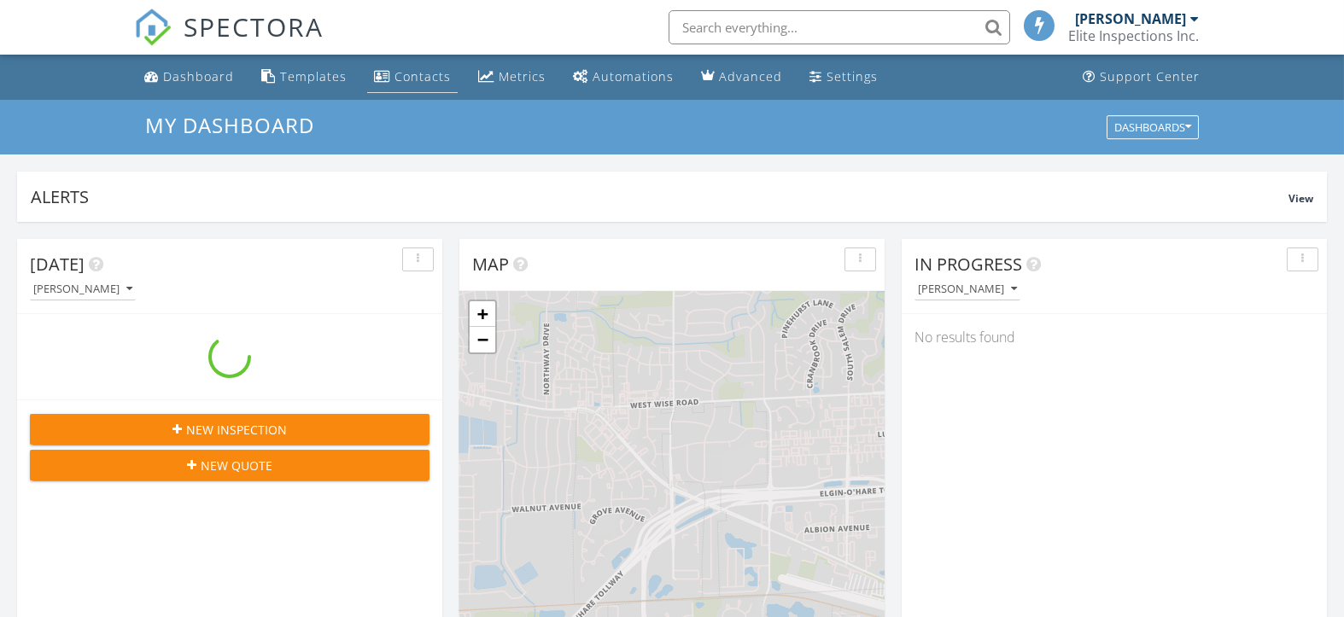
scroll to position [1588, 1379]
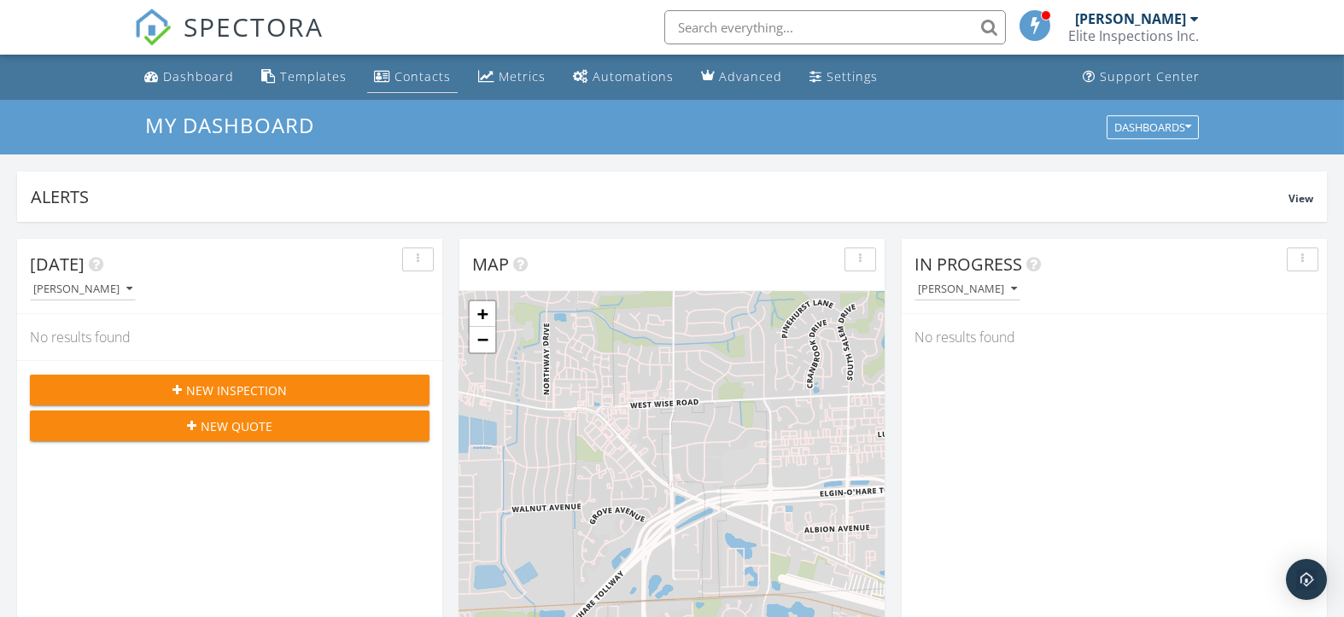
click at [411, 76] on div "Contacts" at bounding box center [422, 76] width 56 height 16
